Goal: Register for event/course

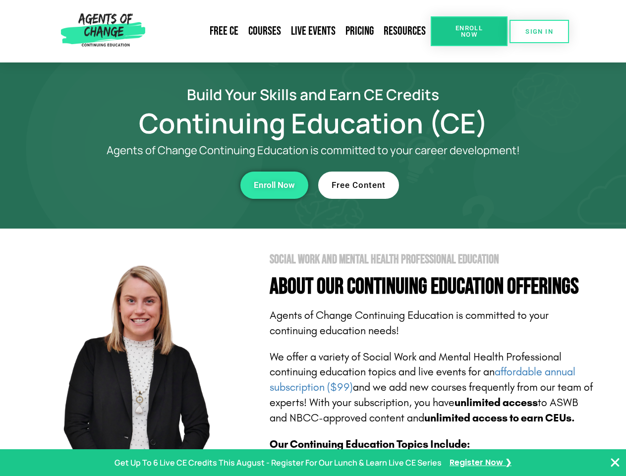
click at [313, 238] on section "Social Work and Mental Health Professional Education About Our Continuing Educa…" at bounding box center [313, 436] width 626 height 416
click at [469, 31] on span "Enroll Now" at bounding box center [468, 31] width 45 height 13
click at [539, 31] on span "SIGN IN" at bounding box center [539, 31] width 28 height 6
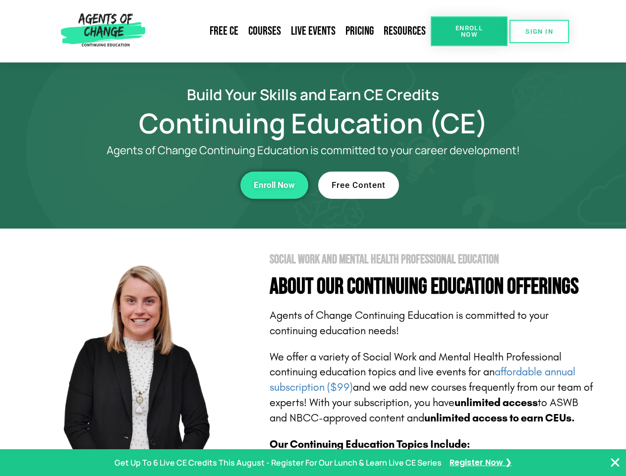
click at [172, 185] on div "Enroll Now" at bounding box center [172, 184] width 272 height 27
click at [274, 185] on span "Enroll Now" at bounding box center [274, 185] width 41 height 8
click at [454, 185] on div "Free Content" at bounding box center [454, 184] width 272 height 27
